Goal: Task Accomplishment & Management: Use online tool/utility

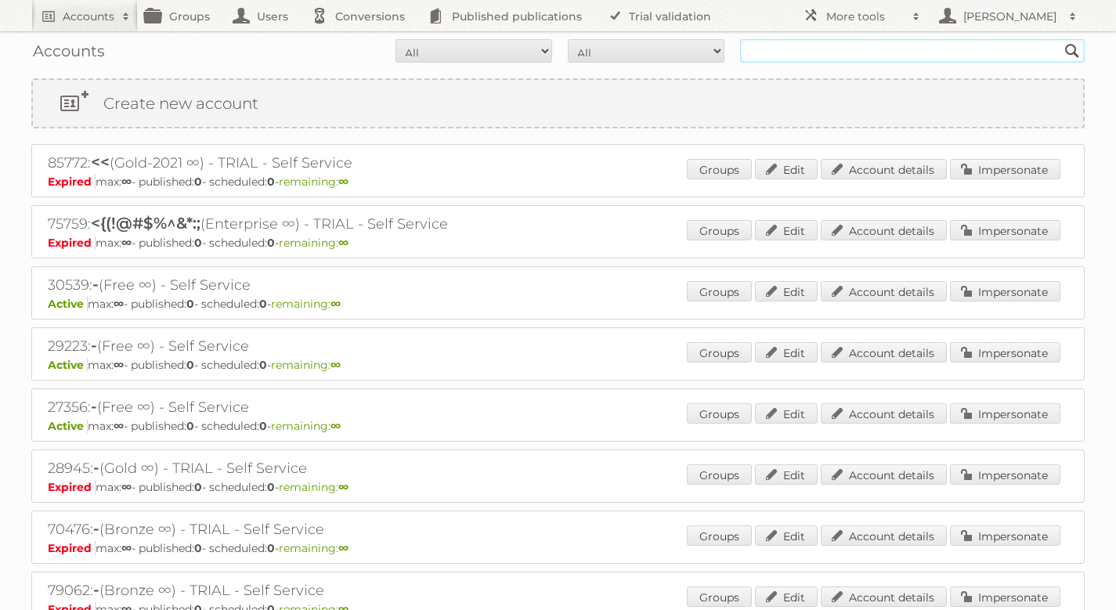
click at [883, 52] on input "text" at bounding box center [912, 50] width 345 height 23
type input "coolbox"
click at [1060, 39] on input "Search" at bounding box center [1071, 50] width 23 height 23
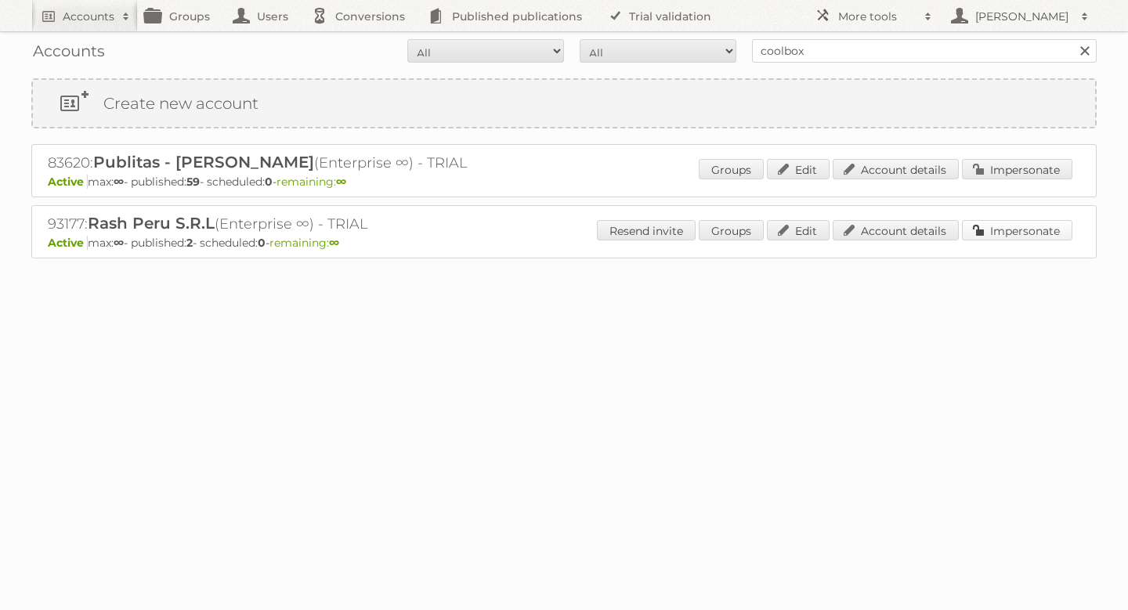
click at [1042, 233] on link "Impersonate" at bounding box center [1017, 230] width 110 height 20
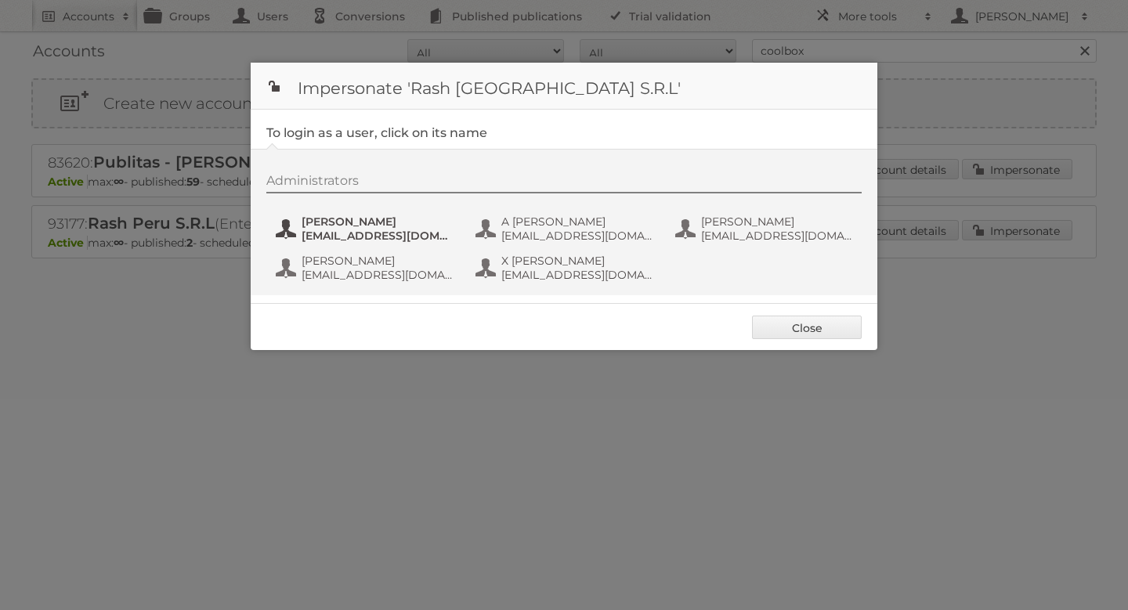
click at [306, 224] on span "Alex Abad Pelaez" at bounding box center [378, 222] width 152 height 14
